Goal: Check status: Check status

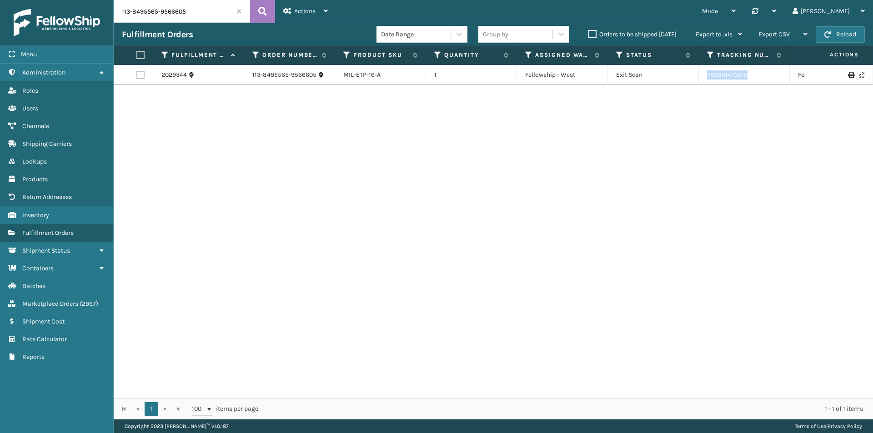
drag, startPoint x: 756, startPoint y: 76, endPoint x: 699, endPoint y: 77, distance: 56.8
click at [699, 77] on td "392301470310" at bounding box center [744, 75] width 91 height 20
copy link "392301470310"
click at [184, 15] on input "113-8495565-9566605" at bounding box center [182, 11] width 136 height 23
paste input "2-4700011-3967413"
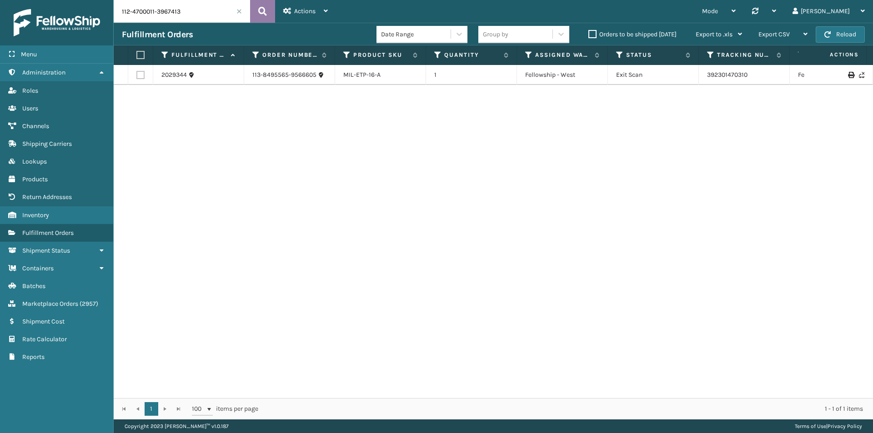
click at [261, 10] on icon at bounding box center [262, 12] width 9 height 14
drag, startPoint x: 758, startPoint y: 76, endPoint x: 695, endPoint y: 76, distance: 62.7
click at [695, 76] on tr "2016457 112-4700011-3967413 MIL-CHG-LDR 1 Fellowship - East Exit Scan 392057346…" at bounding box center [622, 75] width 1017 height 20
copy tr "392057346811"
click at [158, 11] on input "112-4700011-3967413" at bounding box center [182, 11] width 136 height 23
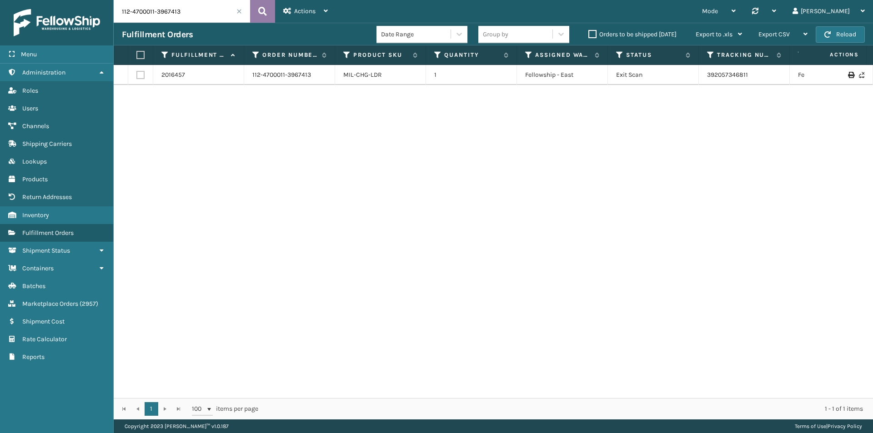
paste input "4-8915238-9919465"
click at [259, 11] on icon at bounding box center [262, 12] width 9 height 14
drag, startPoint x: 727, startPoint y: 80, endPoint x: 699, endPoint y: 80, distance: 28.2
click at [699, 80] on td "392135608725" at bounding box center [744, 75] width 91 height 20
copy link "392135608725"
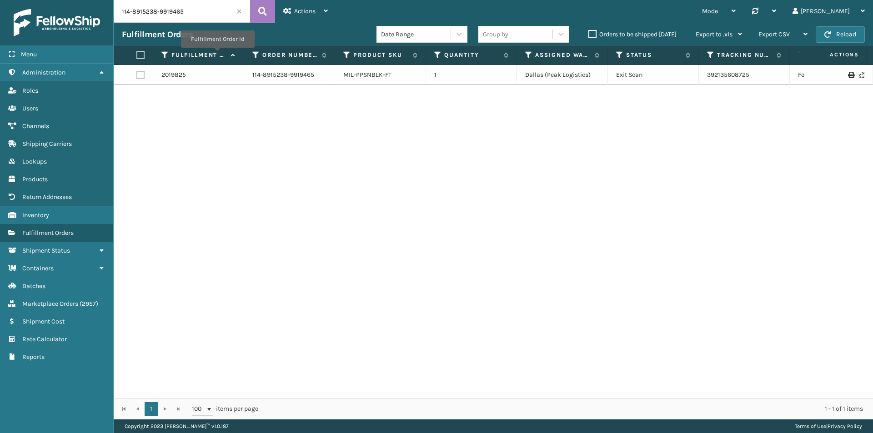
click at [163, 15] on input "114-8915238-9919465" at bounding box center [182, 11] width 136 height 23
paste input "1-0513250-0232268"
click at [268, 12] on button at bounding box center [262, 11] width 25 height 23
drag, startPoint x: 764, startPoint y: 79, endPoint x: 701, endPoint y: 79, distance: 63.2
click at [701, 79] on td "392344350960" at bounding box center [744, 79] width 91 height 29
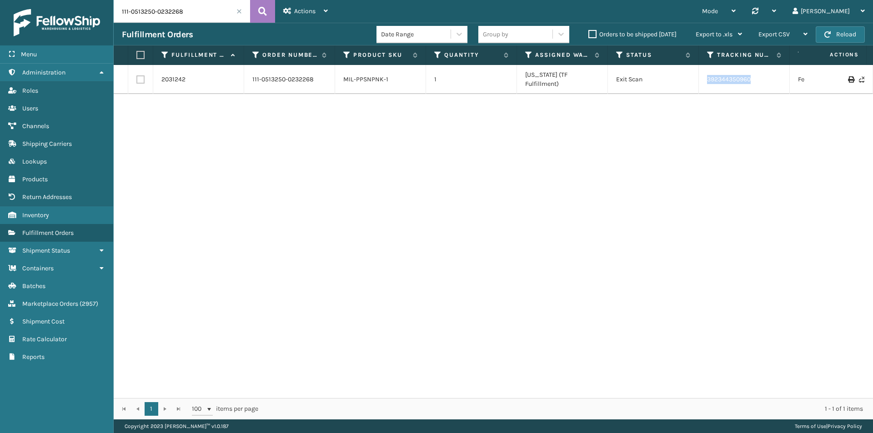
copy link "392344350960"
click at [223, 14] on input "111-0513250-0232268" at bounding box center [182, 11] width 136 height 23
paste input "2-1608185-9377859"
type input "112-1608185-9377859"
click at [258, 16] on button at bounding box center [262, 11] width 25 height 23
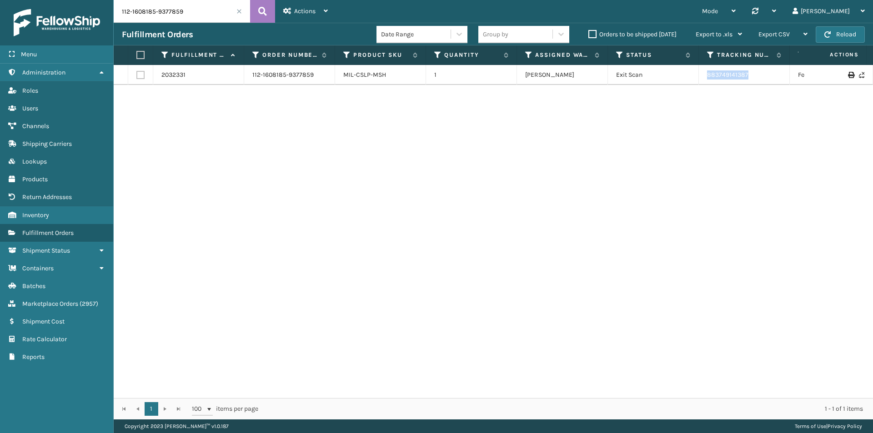
drag, startPoint x: 748, startPoint y: 78, endPoint x: 698, endPoint y: 78, distance: 49.5
click at [698, 78] on tr "2032331 112-1608185-9377859 MIL-CSLP-MSH 1 Milliard LV Exit Scan 883749141387 F…" at bounding box center [622, 75] width 1017 height 20
copy tr "883749141387"
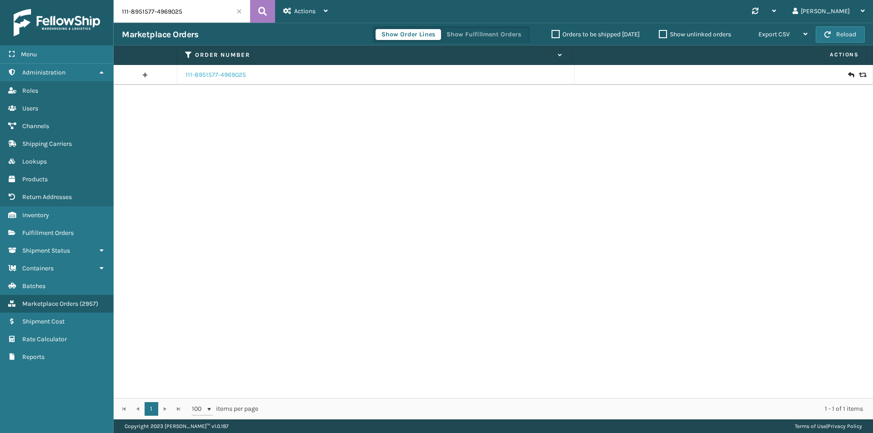
click at [219, 78] on link "111-8951577-4969025" at bounding box center [215, 74] width 60 height 9
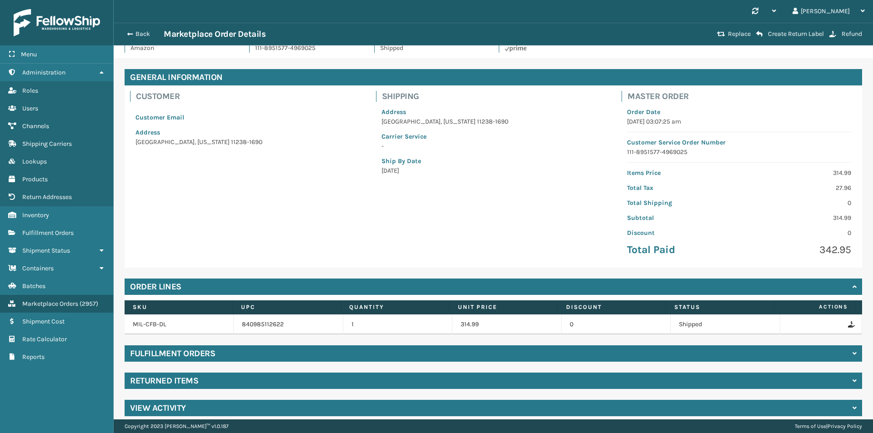
scroll to position [26, 0]
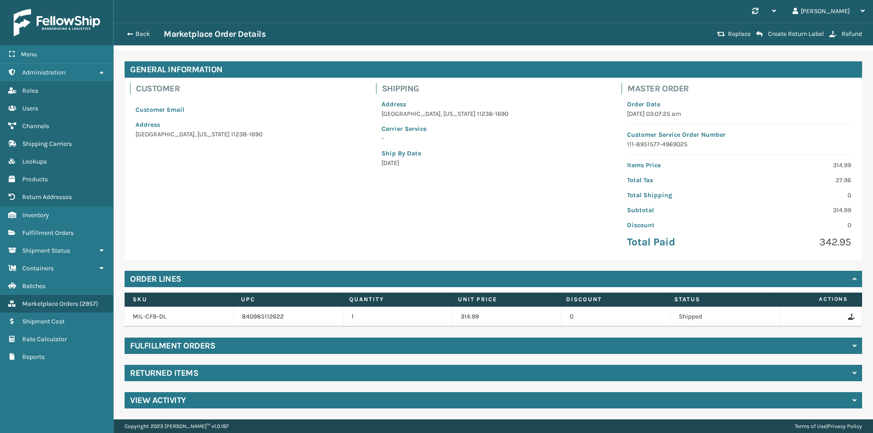
click at [225, 364] on div "General Information Customer Customer Email Address [GEOGRAPHIC_DATA][US_STATE]…" at bounding box center [493, 234] width 759 height 369
click at [225, 366] on div "Returned Items" at bounding box center [493, 373] width 737 height 16
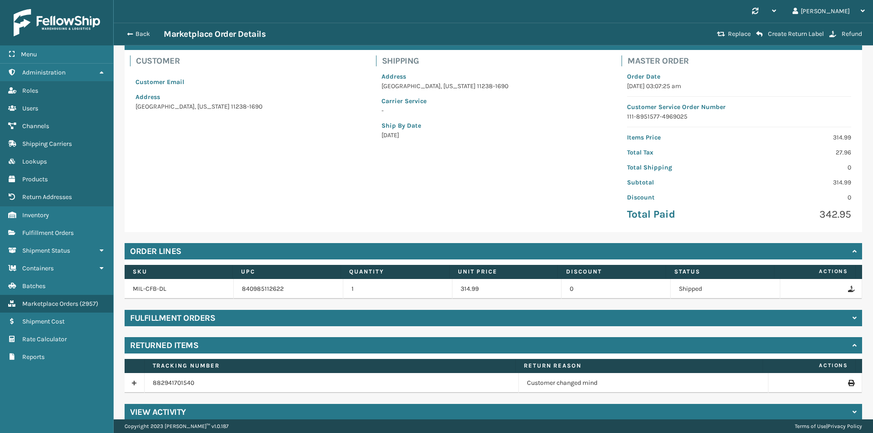
scroll to position [66, 0]
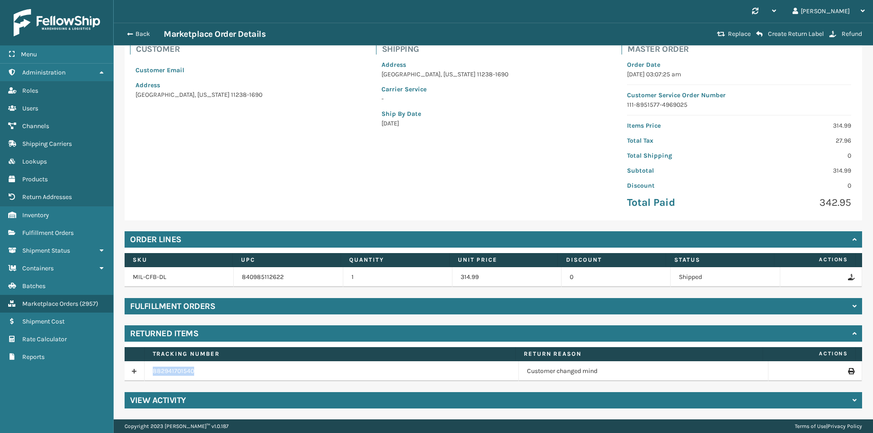
drag, startPoint x: 184, startPoint y: 370, endPoint x: 152, endPoint y: 371, distance: 32.3
click at [152, 371] on td "882941701540" at bounding box center [332, 371] width 374 height 20
copy link "882941701540"
click at [142, 28] on div "Back Marketplace Order Details Replace Create Return Label Refund" at bounding box center [493, 34] width 759 height 23
click at [141, 34] on button "Back" at bounding box center [143, 34] width 42 height 8
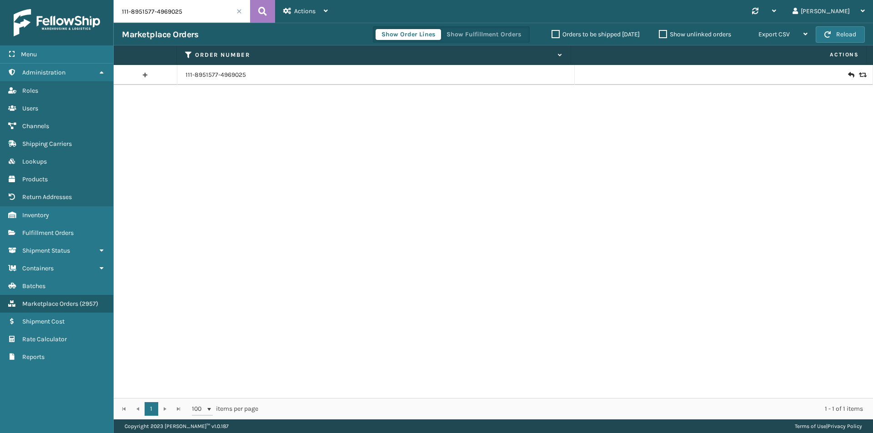
click at [189, 15] on input "111-8951577-4969025" at bounding box center [182, 11] width 136 height 23
paste input "3542800-7524252"
type input "111-3542800-7524252"
click at [265, 12] on icon at bounding box center [262, 12] width 9 height 14
click at [194, 10] on input "111-3542800-7524252" at bounding box center [182, 11] width 136 height 23
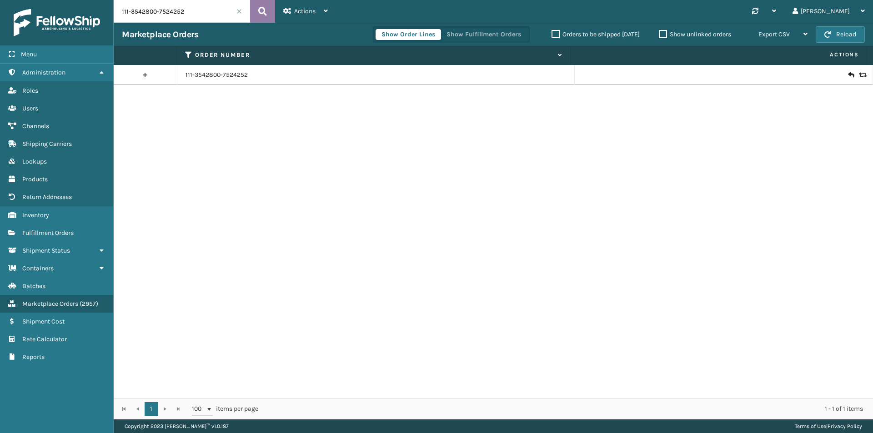
click at [262, 14] on icon at bounding box center [262, 12] width 9 height 14
click at [859, 74] on icon at bounding box center [861, 75] width 5 height 6
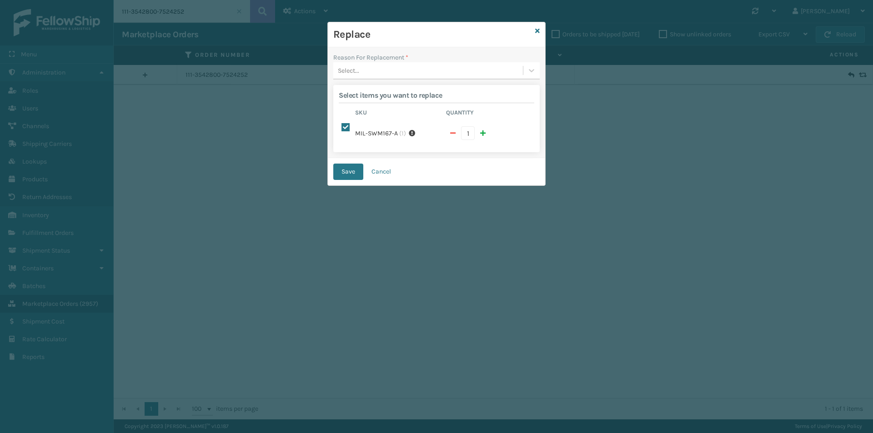
click at [390, 73] on div "Select..." at bounding box center [428, 70] width 190 height 15
click at [386, 95] on div "Arrived damaged" at bounding box center [436, 93] width 206 height 17
click at [345, 176] on button "Save" at bounding box center [348, 172] width 30 height 16
